Goal: Information Seeking & Learning: Learn about a topic

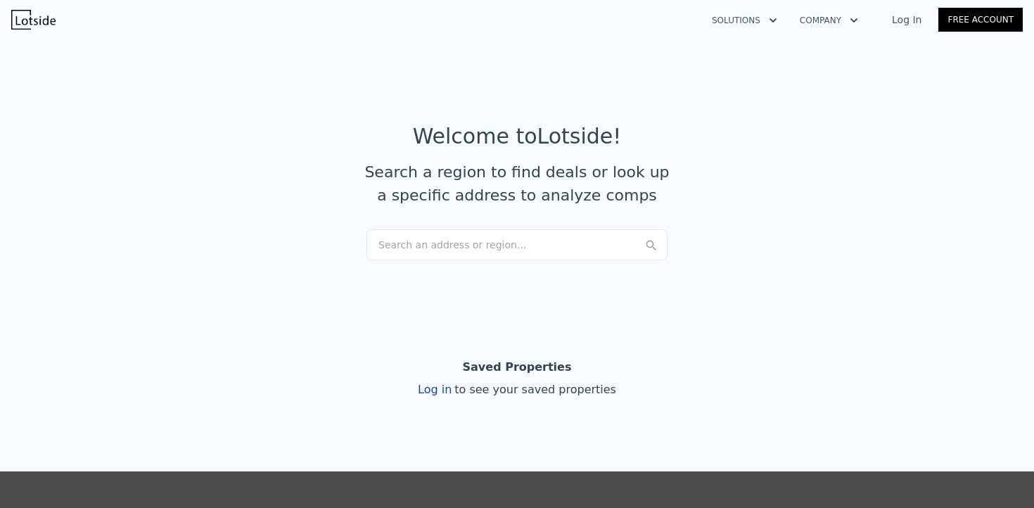
click at [525, 243] on div "Search an address or region..." at bounding box center [516, 244] width 301 height 31
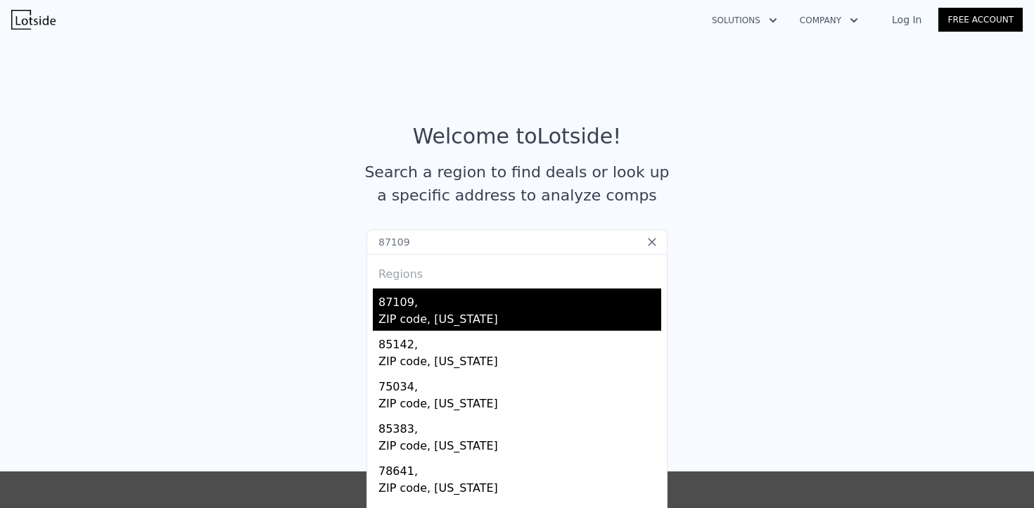
type input "87109"
click at [399, 318] on div "ZIP code, New Mexico" at bounding box center [519, 321] width 283 height 20
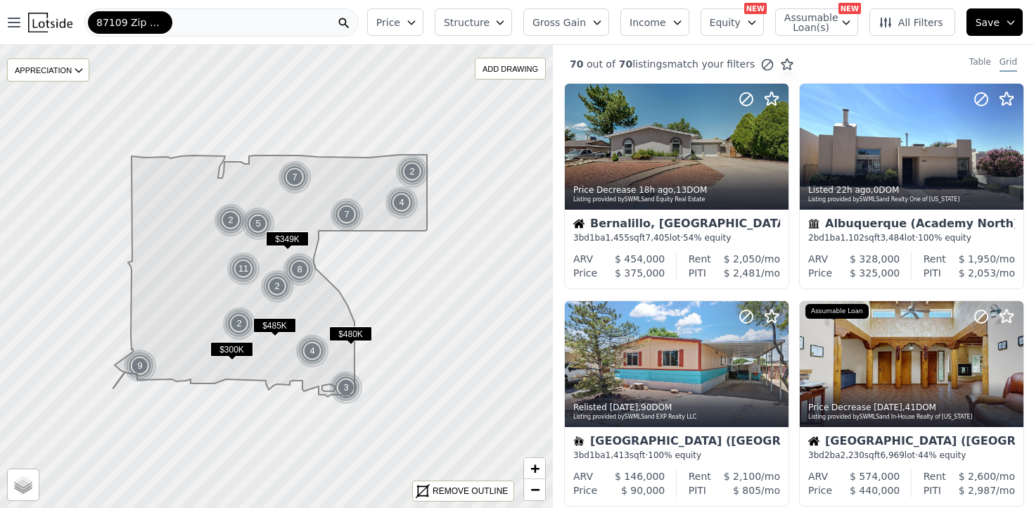
click at [278, 327] on span "$485K" at bounding box center [274, 325] width 43 height 15
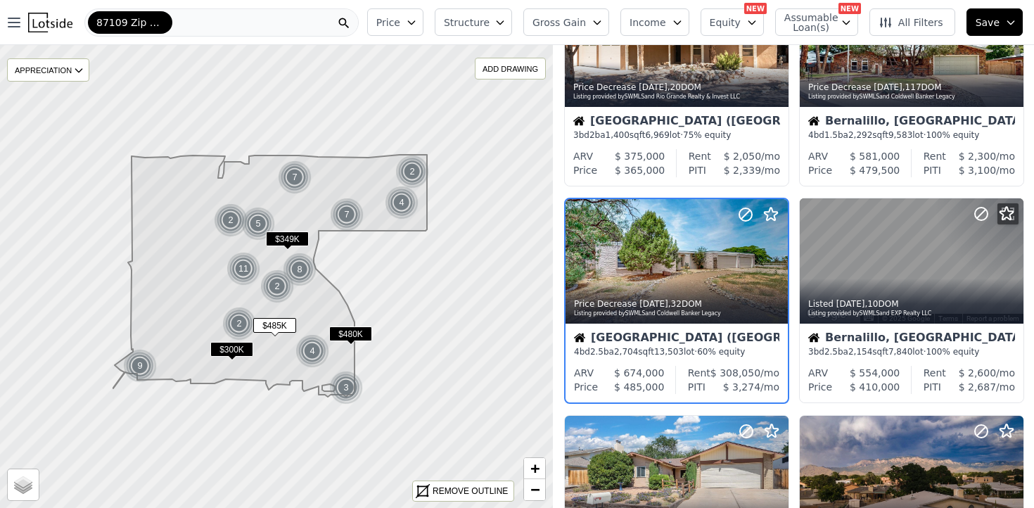
scroll to position [756, 0]
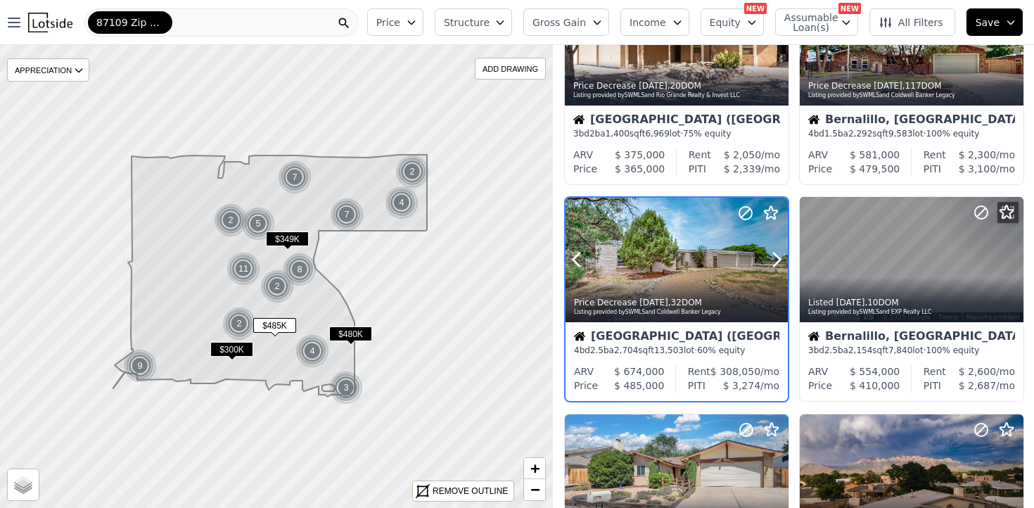
click at [677, 266] on div at bounding box center [677, 260] width 222 height 125
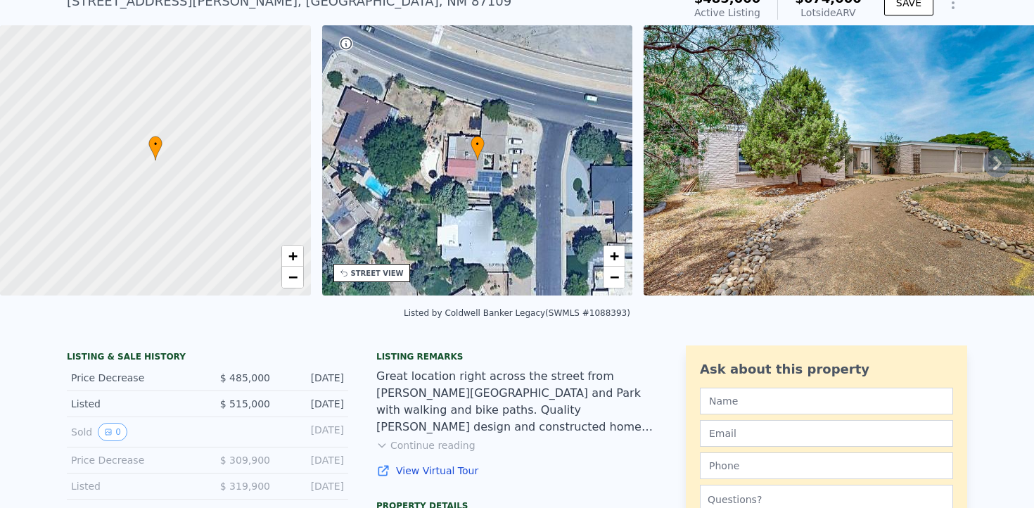
scroll to position [311, 0]
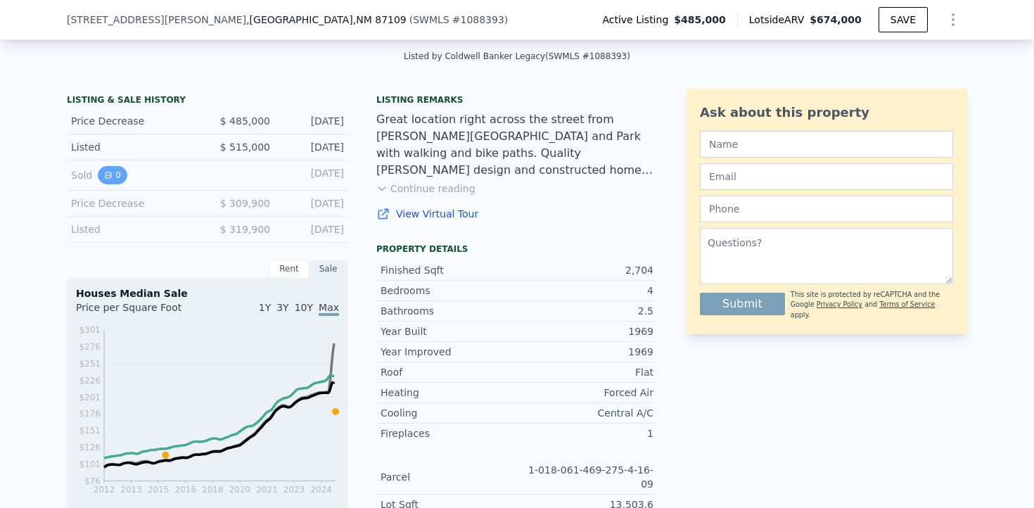
click at [113, 176] on button "0" at bounding box center [113, 175] width 30 height 18
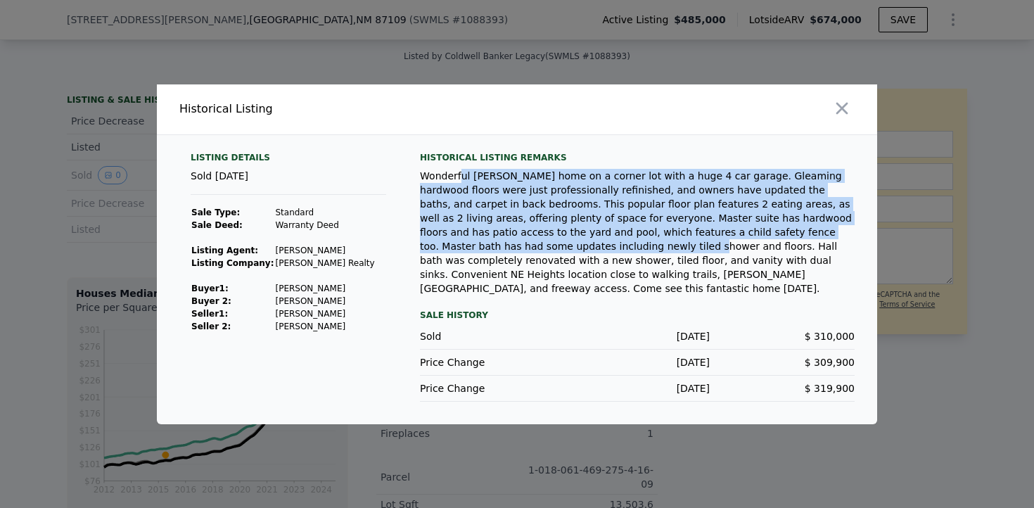
drag, startPoint x: 459, startPoint y: 182, endPoint x: 506, endPoint y: 258, distance: 89.8
click at [506, 258] on div "Wonderful [PERSON_NAME] home on a corner lot with a huge 4 car garage. Gleaming…" at bounding box center [637, 232] width 435 height 127
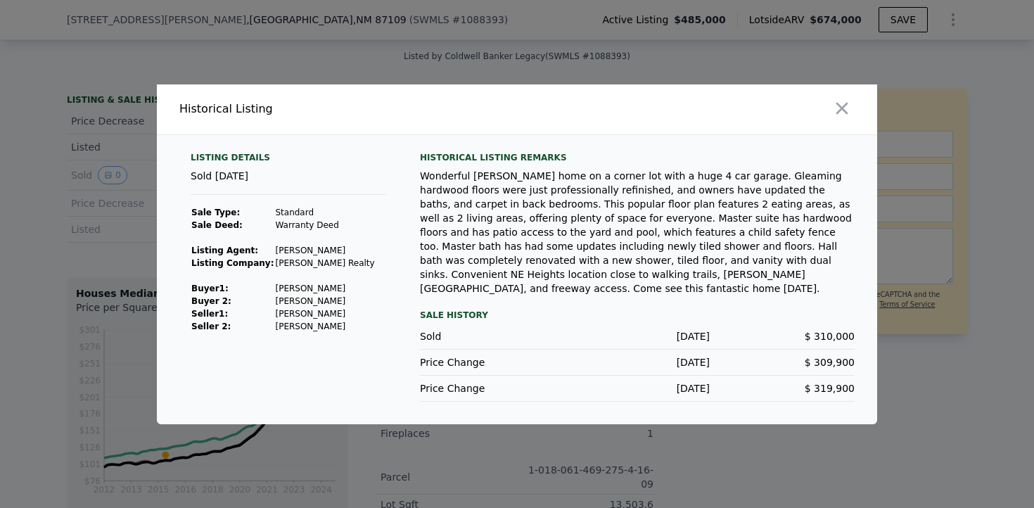
click at [570, 267] on div "Wonderful [PERSON_NAME] home on a corner lot with a huge 4 car garage. Gleaming…" at bounding box center [637, 232] width 435 height 127
click at [847, 117] on icon "button" at bounding box center [842, 108] width 20 height 20
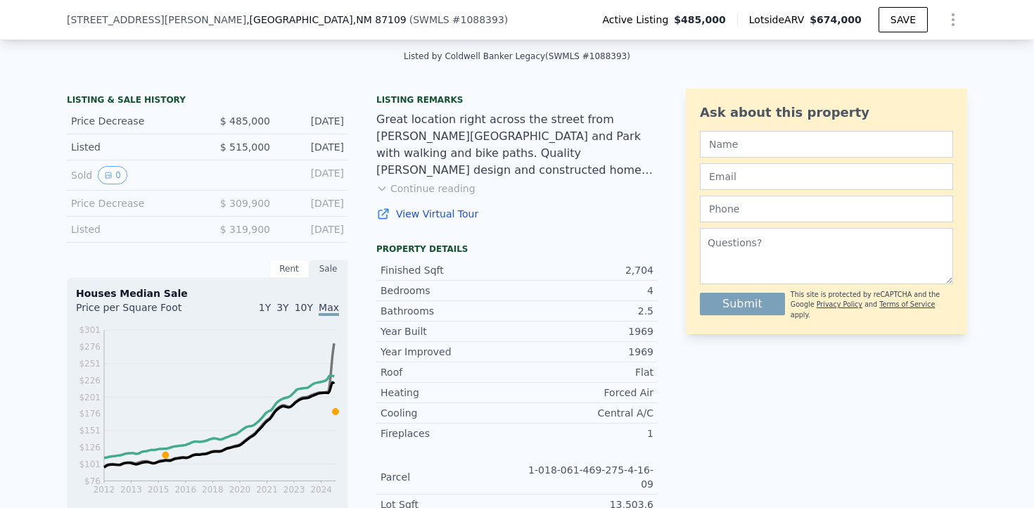
click at [384, 186] on icon at bounding box center [381, 188] width 11 height 11
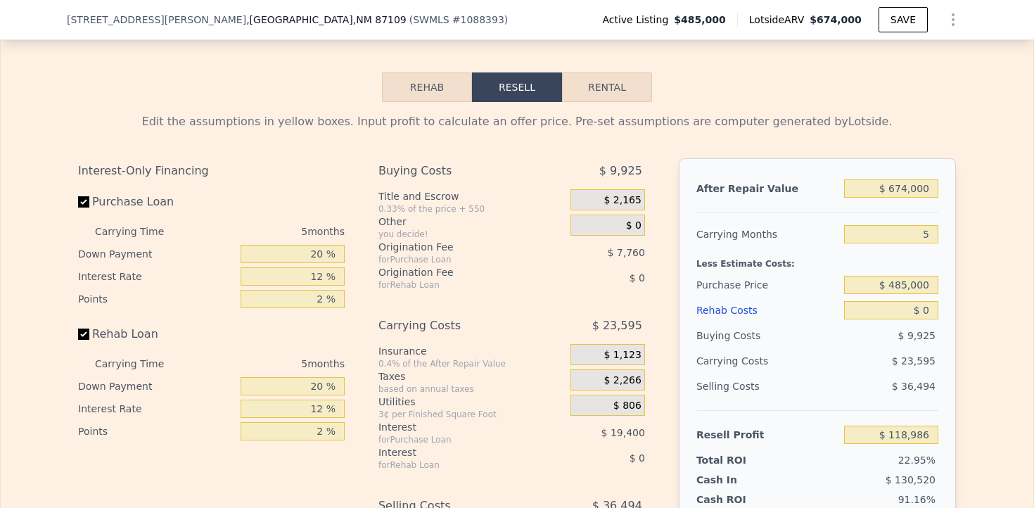
scroll to position [2104, 0]
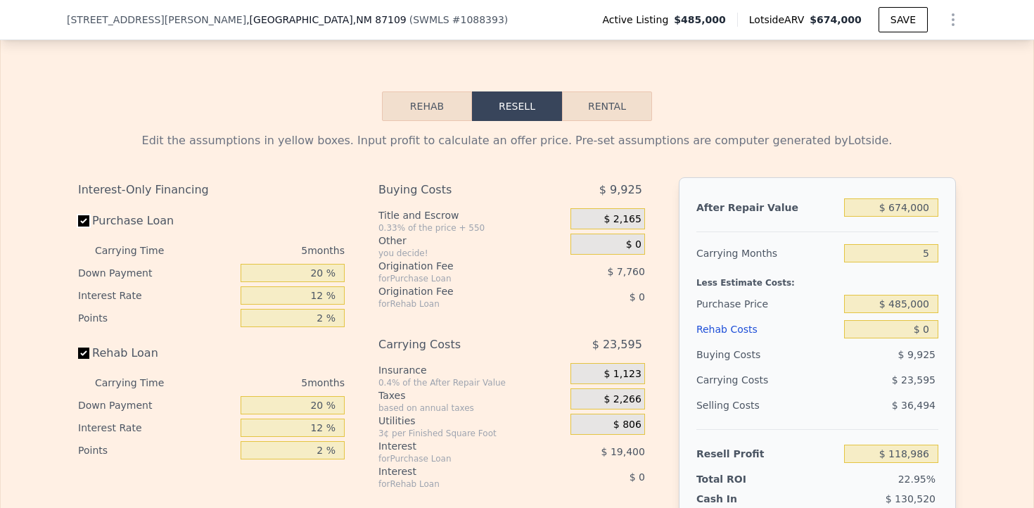
click at [83, 215] on input "Purchase Loan" at bounding box center [83, 220] width 11 height 11
checkbox input "false"
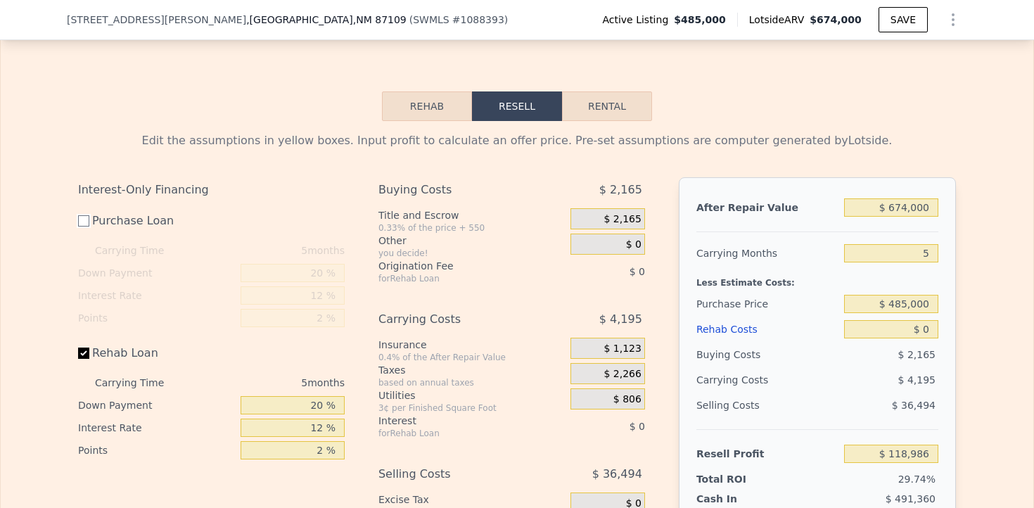
type input "$ 146,146"
click at [83, 215] on input "Purchase Loan" at bounding box center [83, 220] width 11 height 11
checkbox input "true"
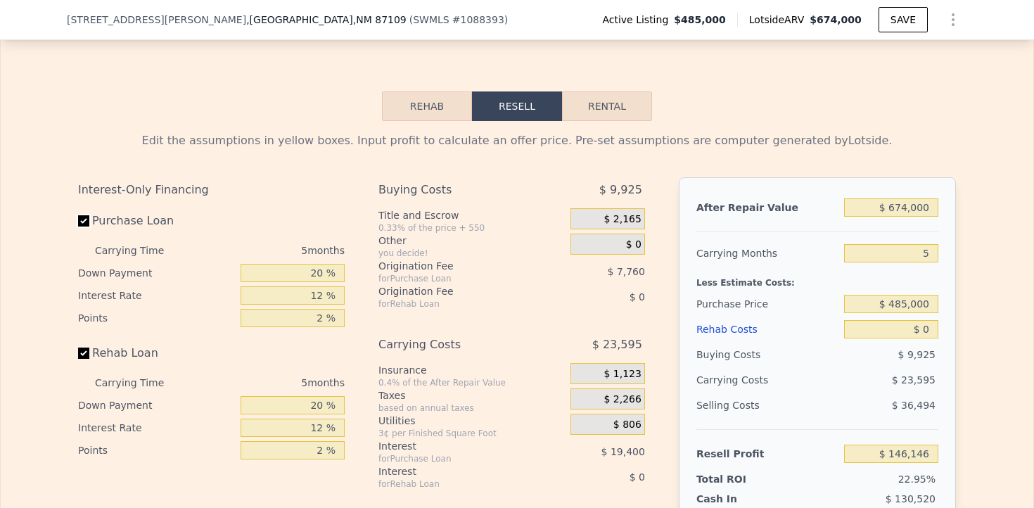
type input "$ 118,986"
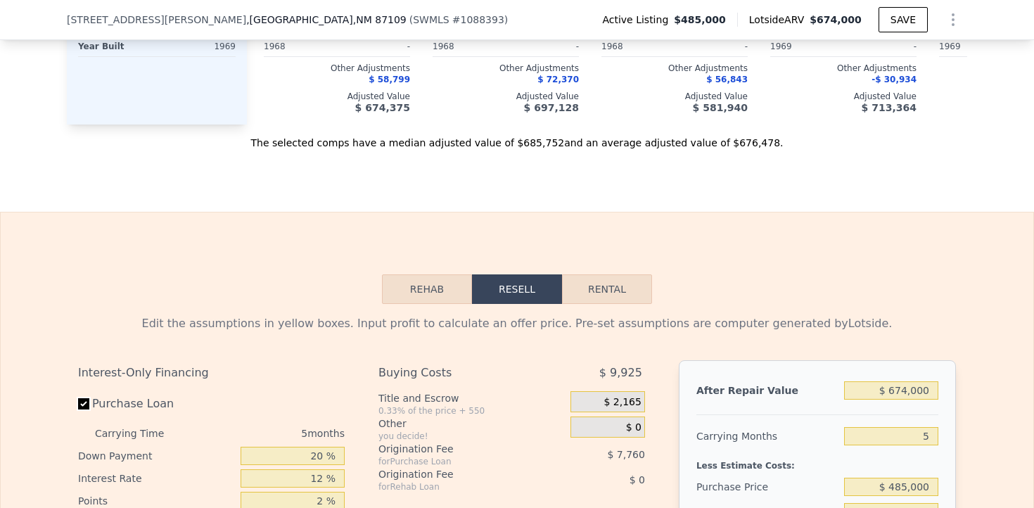
scroll to position [1913, 0]
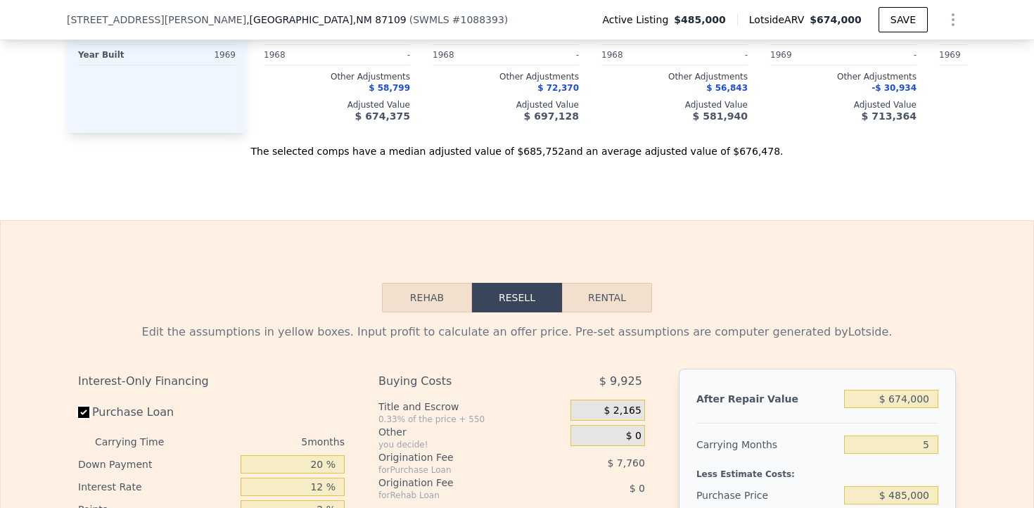
click at [423, 283] on button "Rehab" at bounding box center [427, 298] width 90 height 30
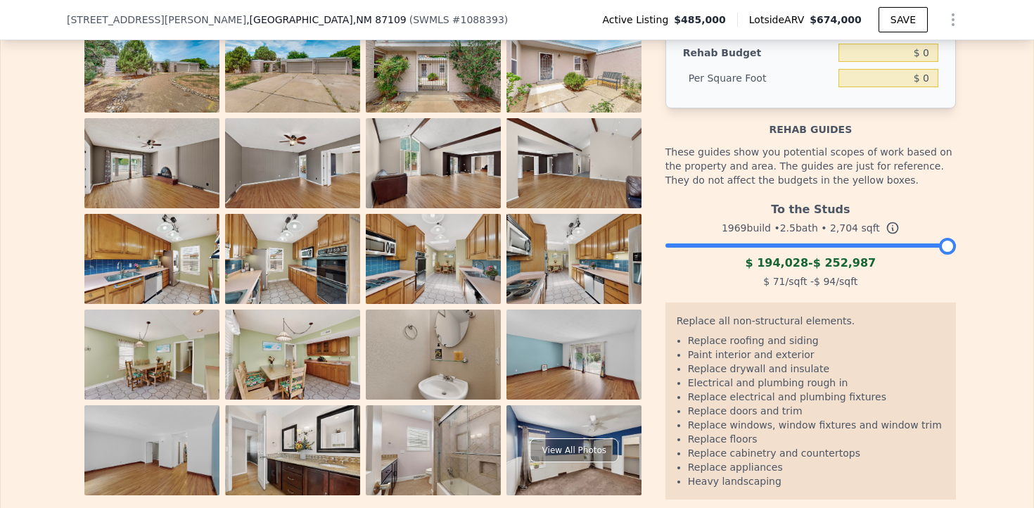
scroll to position [2252, 0]
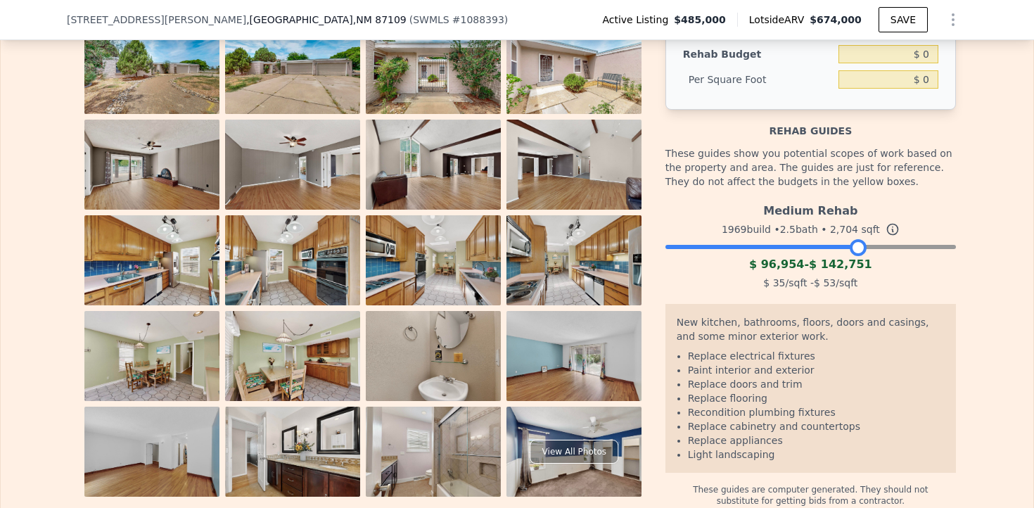
drag, startPoint x: 947, startPoint y: 181, endPoint x: 860, endPoint y: 184, distance: 87.3
click at [860, 239] on div at bounding box center [858, 247] width 17 height 17
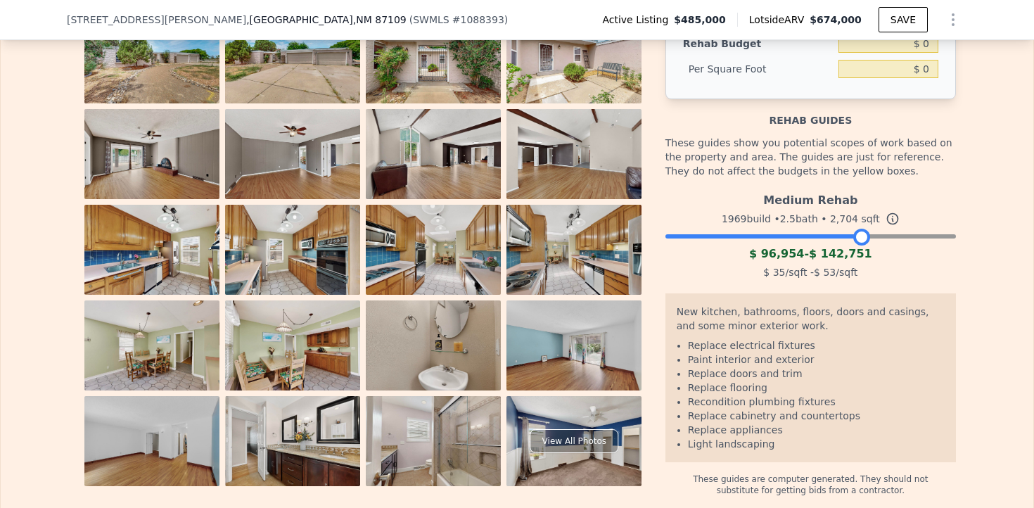
scroll to position [2255, 0]
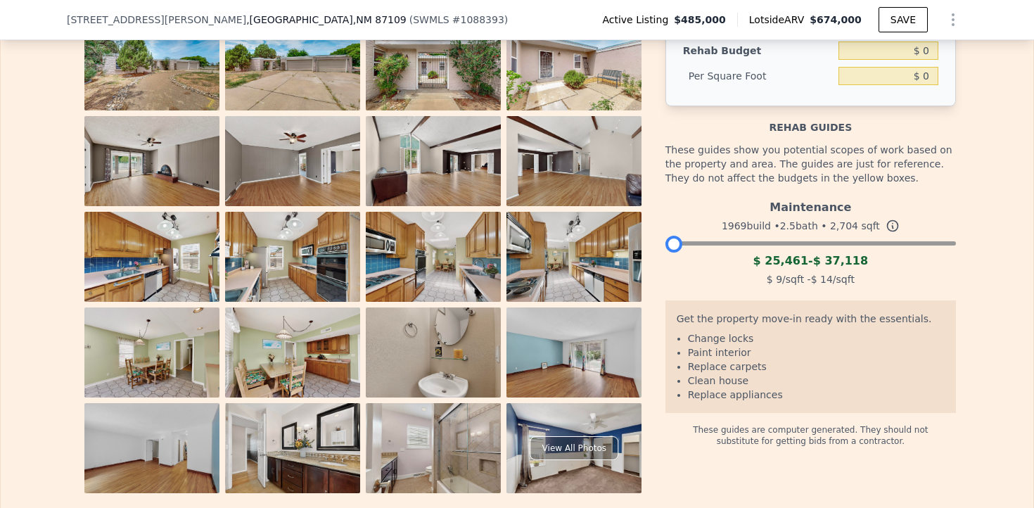
drag, startPoint x: 865, startPoint y: 181, endPoint x: 659, endPoint y: 184, distance: 206.1
click at [659, 184] on div "View All Photos Rehab Budget $ 0 Per Square Foot $ 0 Rehab guides These guides …" at bounding box center [517, 256] width 878 height 473
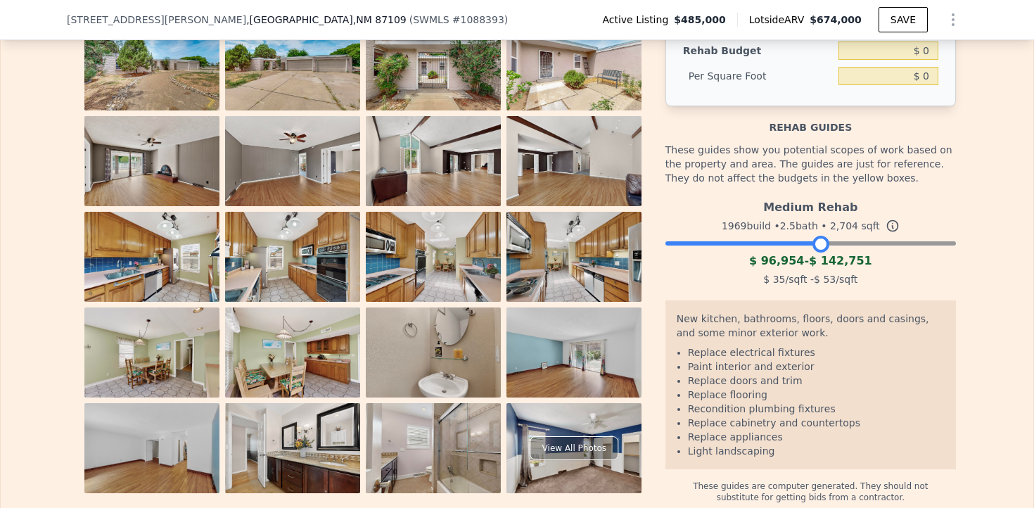
drag, startPoint x: 673, startPoint y: 177, endPoint x: 819, endPoint y: 186, distance: 145.9
click at [819, 236] on div at bounding box center [820, 244] width 17 height 17
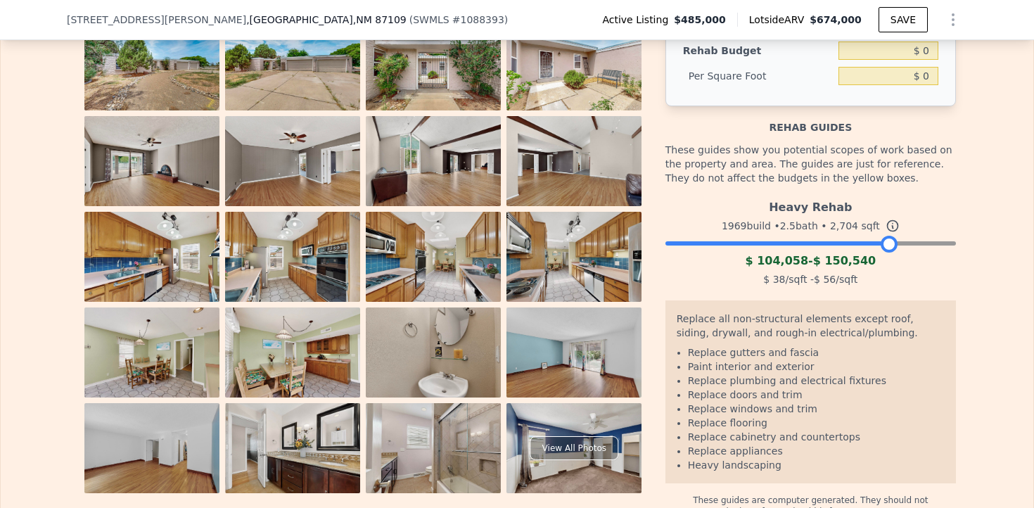
drag, startPoint x: 822, startPoint y: 182, endPoint x: 888, endPoint y: 181, distance: 66.1
click at [888, 236] on div at bounding box center [889, 244] width 17 height 17
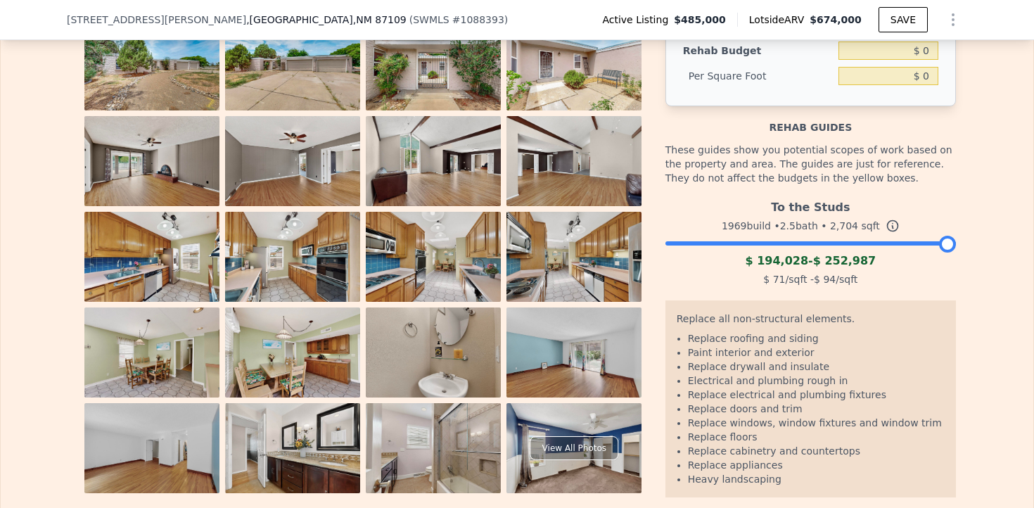
drag, startPoint x: 891, startPoint y: 184, endPoint x: 966, endPoint y: 186, distance: 76.0
click at [966, 186] on div "The budget you enter in the yellow box will be used in the resell calculator. T…" at bounding box center [517, 250] width 900 height 561
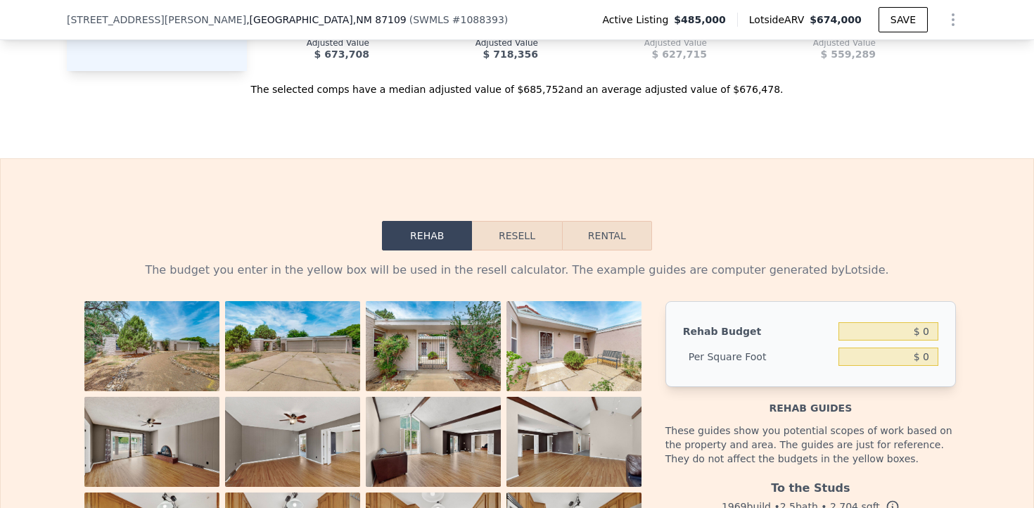
scroll to position [1963, 0]
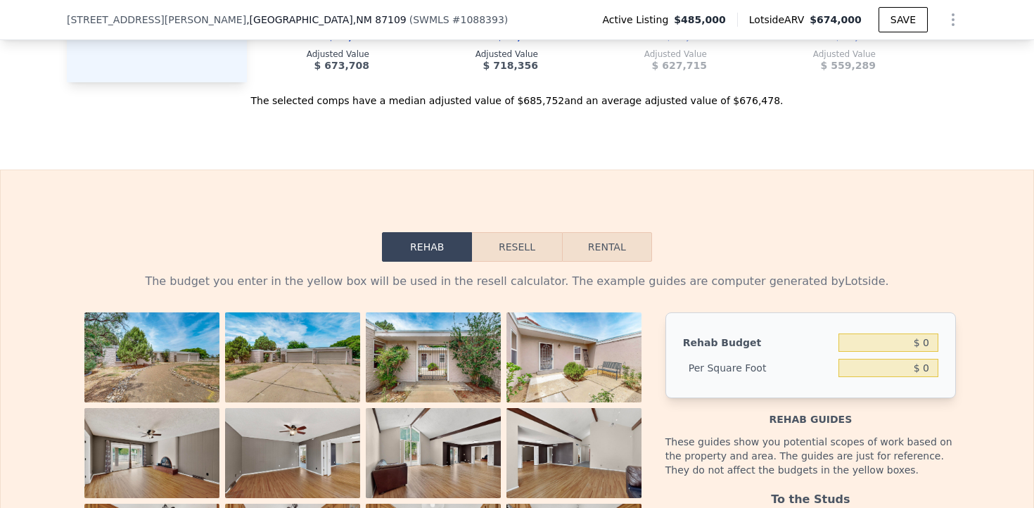
click at [498, 232] on button "Resell" at bounding box center [516, 247] width 89 height 30
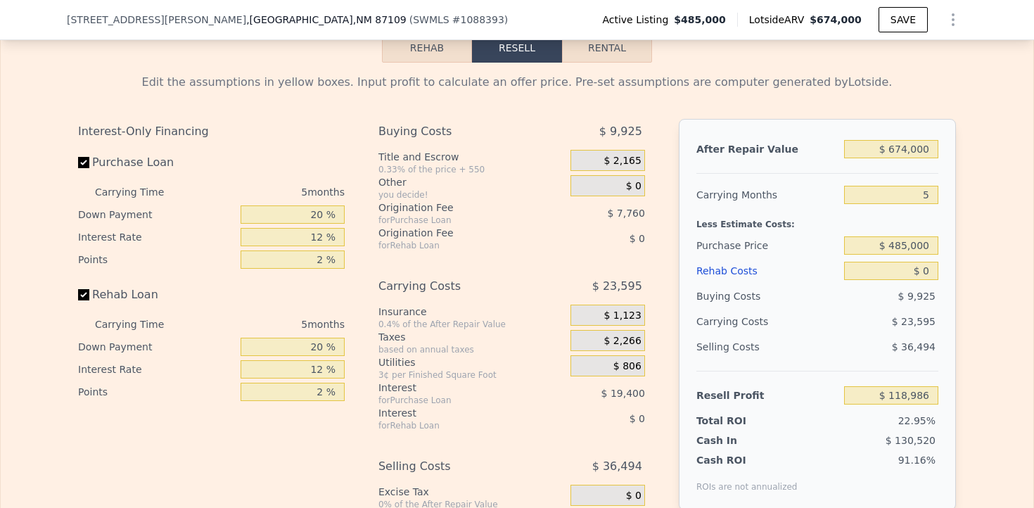
scroll to position [2155, 0]
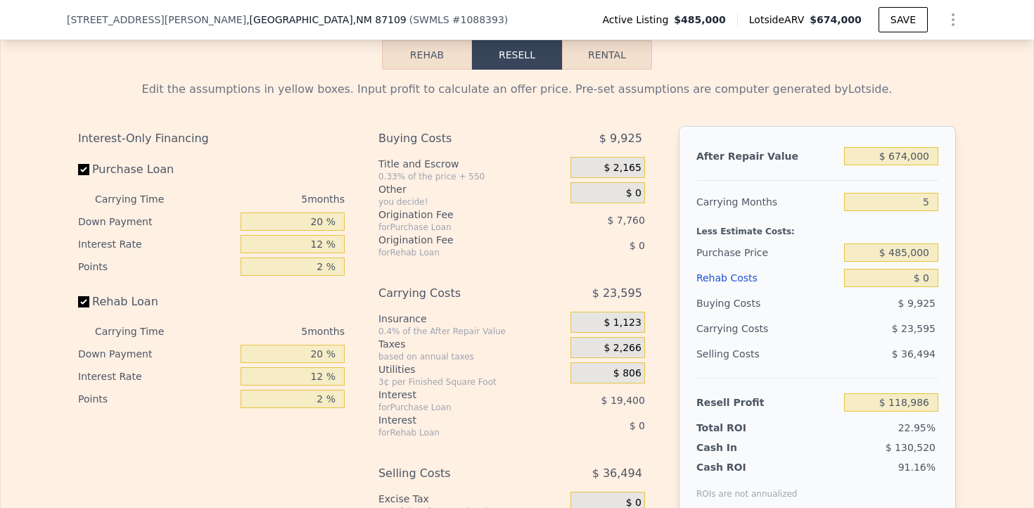
click at [735, 265] on div "Rehab Costs" at bounding box center [767, 277] width 142 height 25
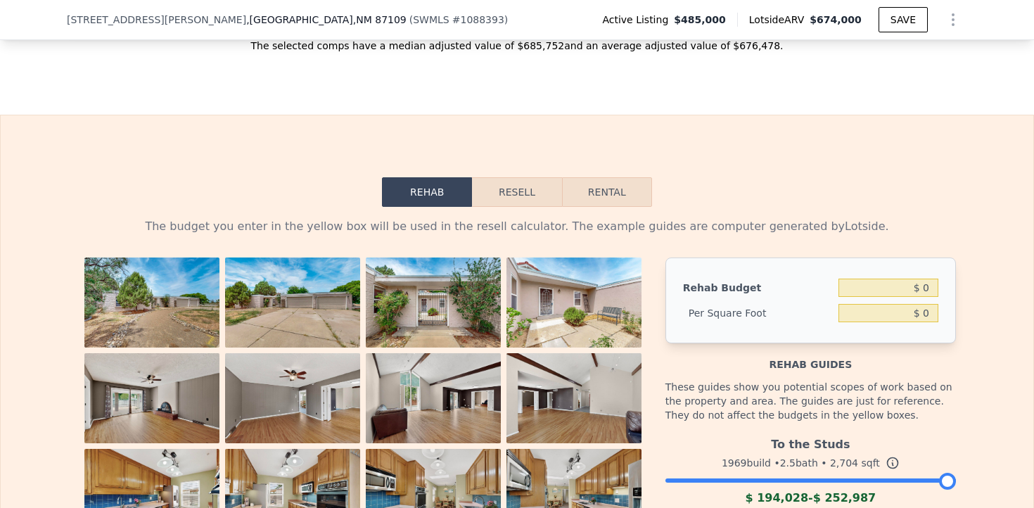
scroll to position [2019, 0]
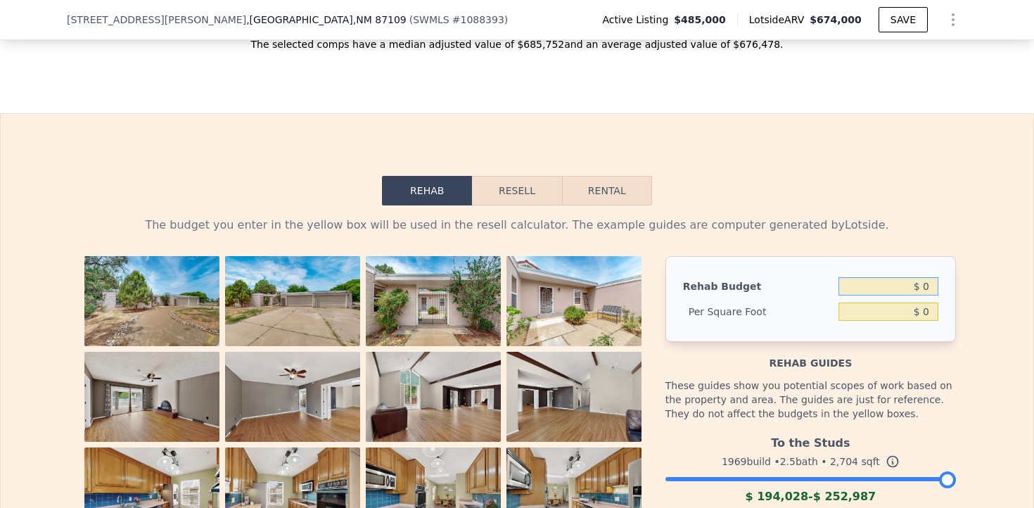
drag, startPoint x: 922, startPoint y: 220, endPoint x: 945, endPoint y: 220, distance: 23.2
click at [938, 277] on input "$ 0" at bounding box center [888, 286] width 100 height 18
click at [928, 277] on input "$ 0" at bounding box center [888, 286] width 100 height 18
type input "$ 120,000"
click at [995, 205] on div "The budget you enter in the yellow box will be used in the resell calculator. T…" at bounding box center [517, 485] width 1033 height 561
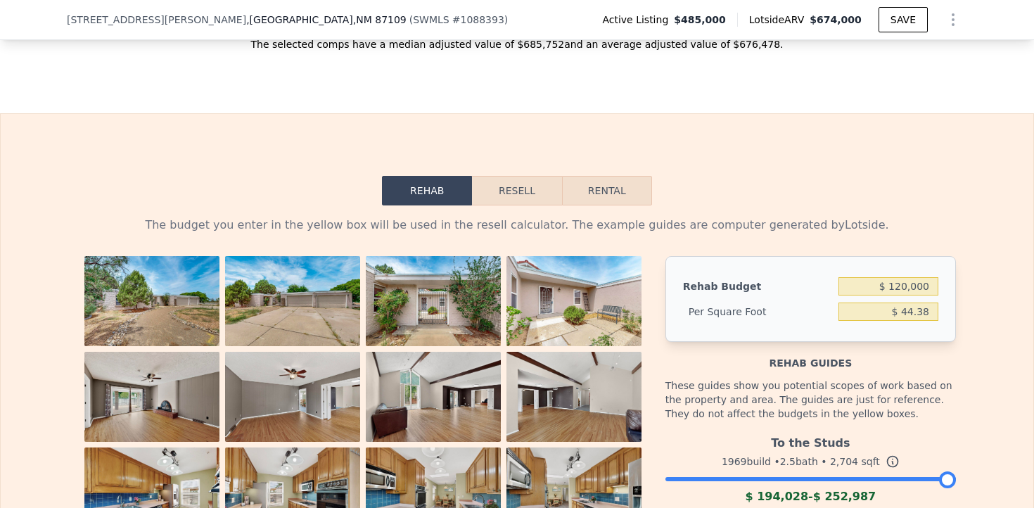
type input "$ 44.38"
click at [537, 176] on button "Resell" at bounding box center [516, 191] width 89 height 30
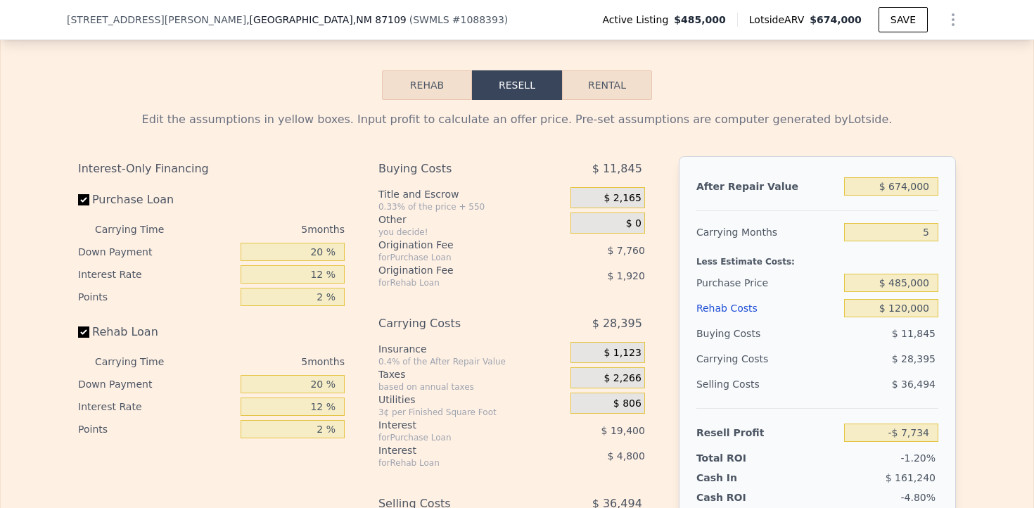
scroll to position [2126, 0]
click at [904, 272] on input "$ 485,000" at bounding box center [891, 281] width 94 height 18
type input "$ 445,000"
click at [966, 206] on div "Edit the assumptions in yellow boxes. Input profit to calculate an offer price.…" at bounding box center [517, 359] width 900 height 523
type input "$ 34,639"
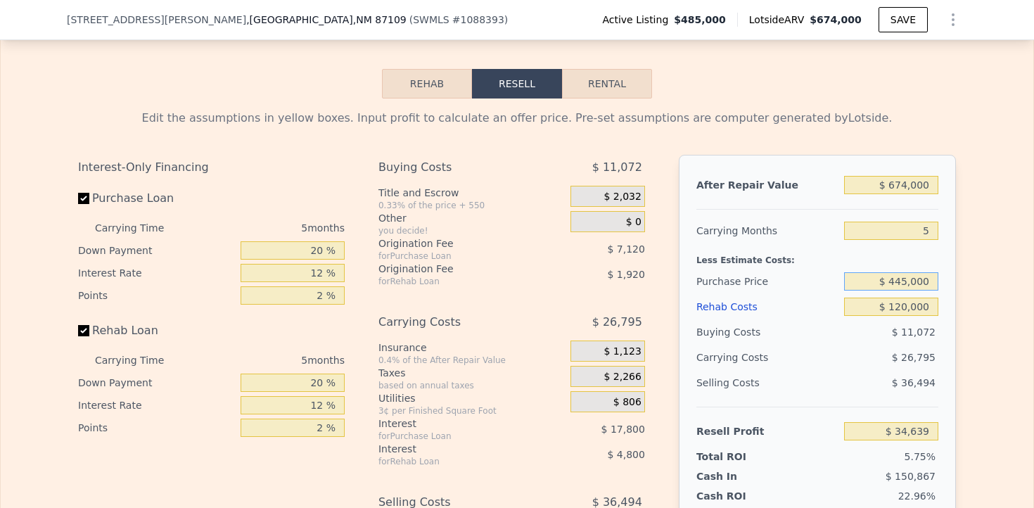
click at [909, 272] on input "$ 445,000" at bounding box center [891, 281] width 94 height 18
type input "$ 440,000"
type input "$ 39,936"
click at [897, 298] on input "$ 120,000" at bounding box center [891, 307] width 94 height 18
type input "$ 100,000"
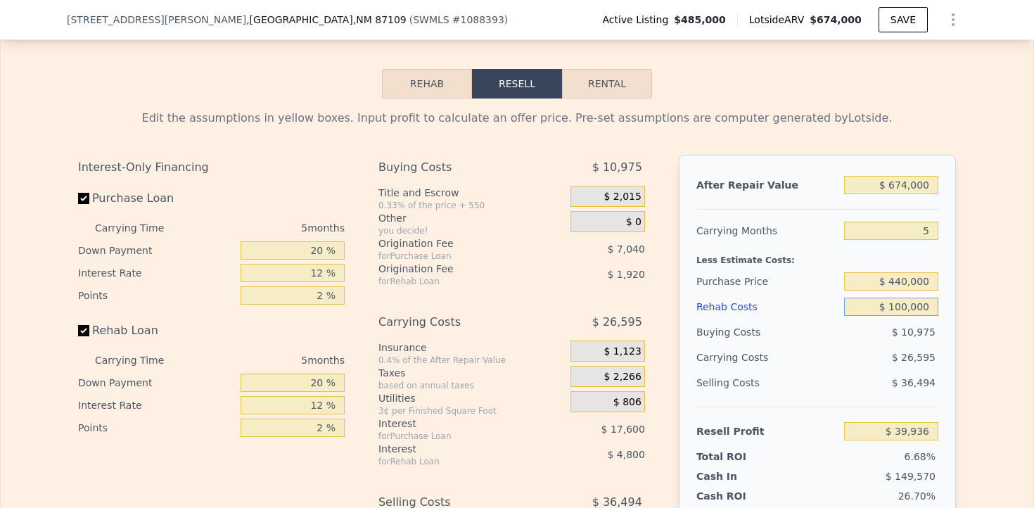
type input "$ 61,056"
type input "$ 100,000"
click at [978, 237] on div "Edit the assumptions in yellow boxes. Input profit to calculate an offer price.…" at bounding box center [517, 359] width 1033 height 523
click at [950, 260] on div "After Repair Value $ 674,000 Carrying Months 5 Less Estimate Costs: Purchase Pr…" at bounding box center [817, 350] width 277 height 391
click at [903, 176] on input "$ 674,000" at bounding box center [891, 185] width 94 height 18
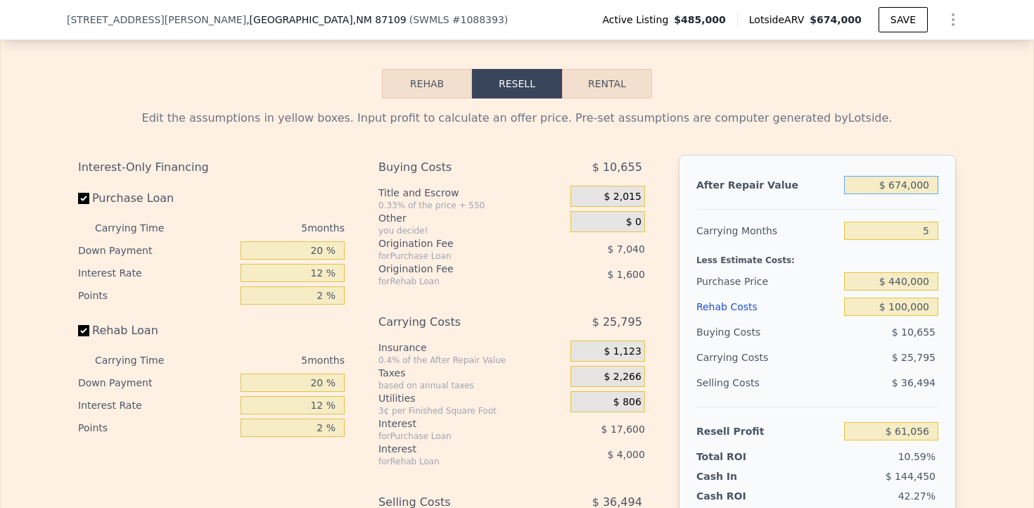
type input "$ 654,000"
type input "$ 42,155"
type input "$ 654,000"
click at [947, 155] on div "After Repair Value $ 654,000 Carrying Months 5 Less Estimate Costs: Purchase Pr…" at bounding box center [817, 350] width 277 height 391
click at [905, 272] on input "$ 440,000" at bounding box center [891, 281] width 94 height 18
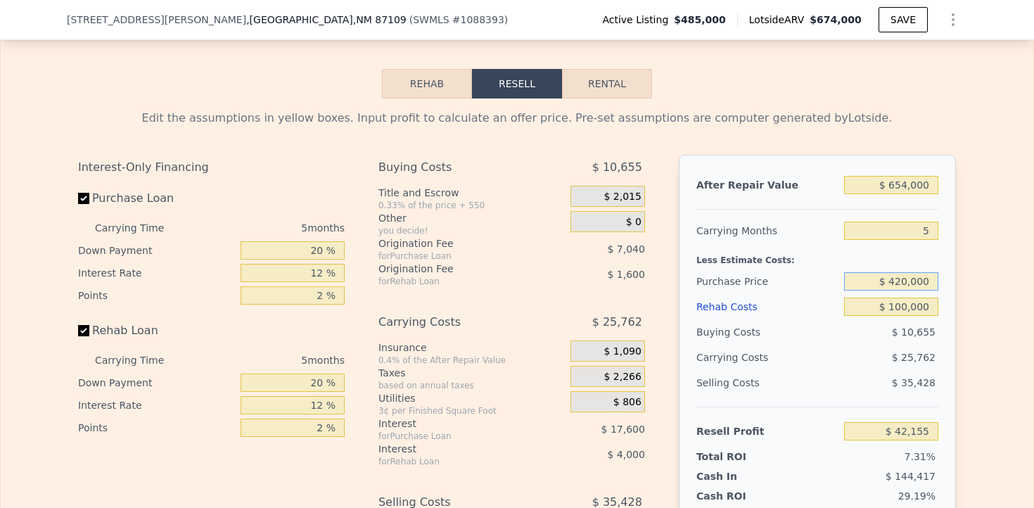
type input "$ 420,000"
click at [945, 226] on div "After Repair Value $ 654,000 Carrying Months 5 Less Estimate Costs: Purchase Pr…" at bounding box center [817, 350] width 277 height 391
type input "$ 63,341"
click at [87, 325] on input "Rehab Loan" at bounding box center [83, 330] width 11 height 11
checkbox input "false"
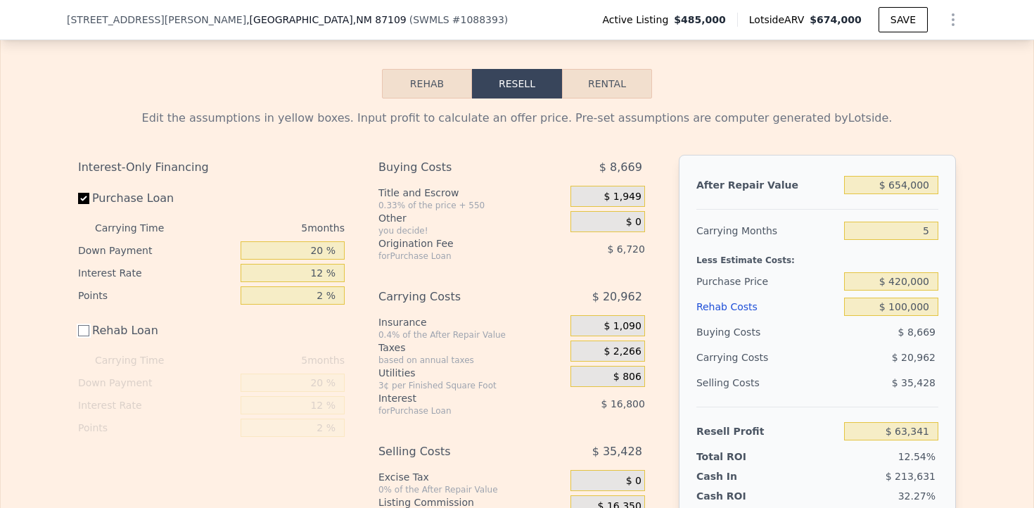
type input "$ 68,941"
drag, startPoint x: 312, startPoint y: 183, endPoint x: 355, endPoint y: 186, distance: 43.7
click at [345, 241] on input "20 %" at bounding box center [293, 250] width 104 height 18
type input "5 %"
type input "$ 64,531"
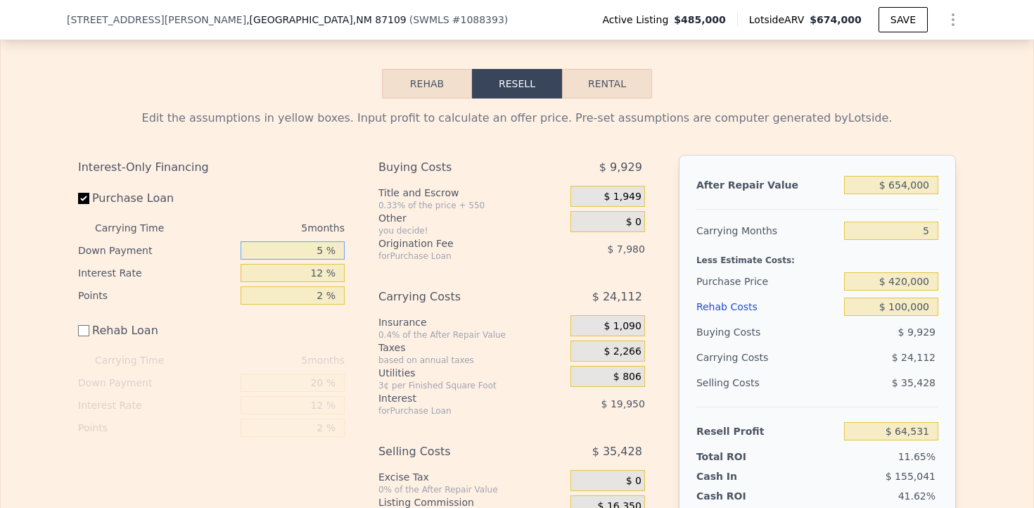
type input "5 %"
click at [359, 196] on div "Interest-Only Financing Purchase Loan Carrying Time 5 months Down Payment 5 % I…" at bounding box center [517, 363] width 878 height 416
drag, startPoint x: 314, startPoint y: 208, endPoint x: 345, endPoint y: 210, distance: 31.7
click at [345, 264] on input "12 %" at bounding box center [293, 273] width 104 height 18
type input "6 %"
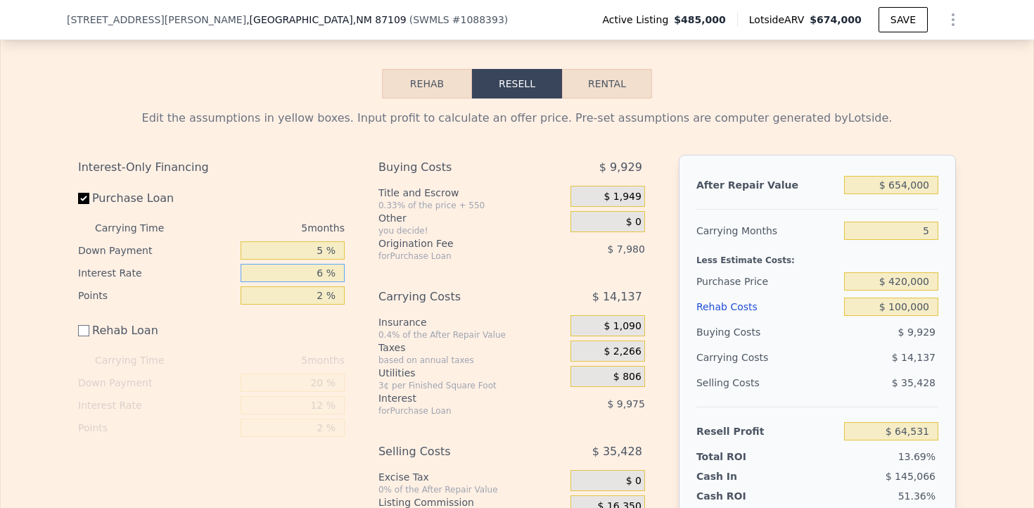
type input "$ 74,506"
type input "6 %"
click at [359, 229] on div "Interest-Only Financing Purchase Loan Carrying Time 5 months Down Payment 5 % I…" at bounding box center [517, 363] width 878 height 416
drag, startPoint x: 317, startPoint y: 231, endPoint x: 326, endPoint y: 231, distance: 9.1
click at [326, 286] on input "2 %" at bounding box center [293, 295] width 104 height 18
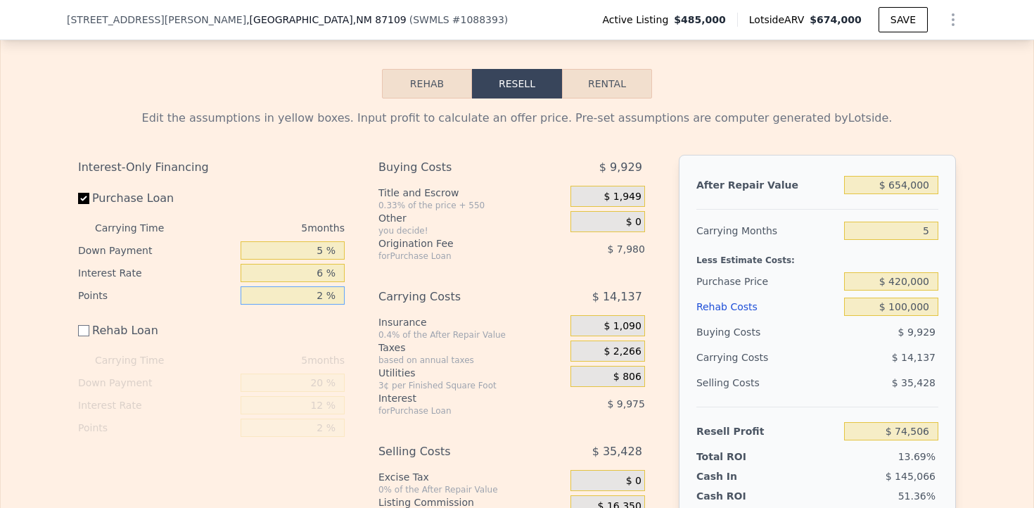
type input "2 %"
type input "1 %"
type input "$ 78,496"
type input "1 %"
click at [366, 215] on div "Interest-Only Financing Purchase Loan Carrying Time 5 months Down Payment 5 % I…" at bounding box center [517, 363] width 878 height 416
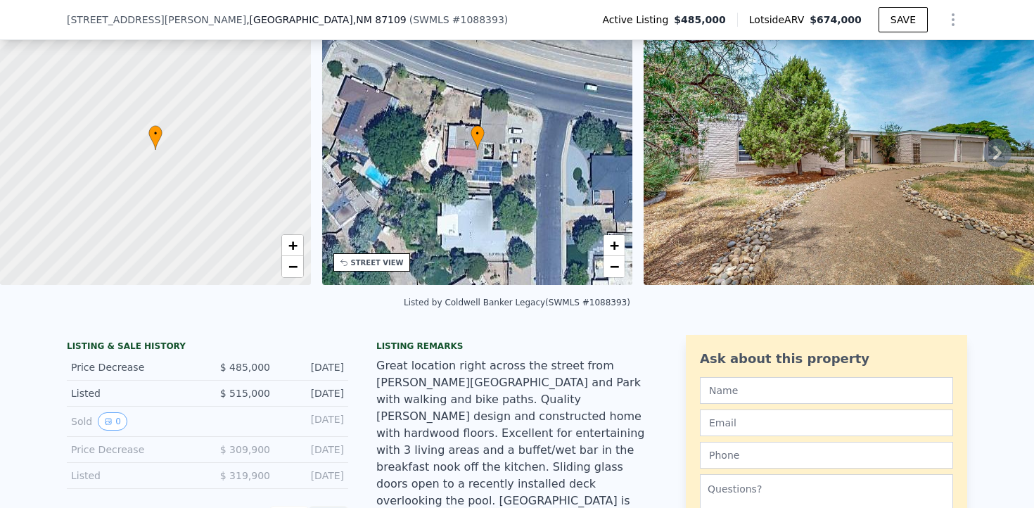
scroll to position [65, 0]
